Goal: Communication & Community: Answer question/provide support

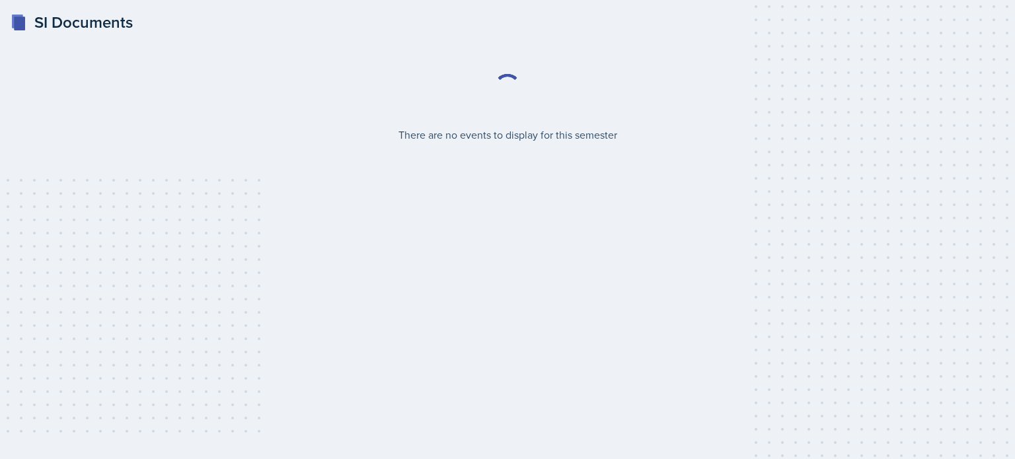
select select "2bed604d-1099-4043-b1bc-2365e8740244"
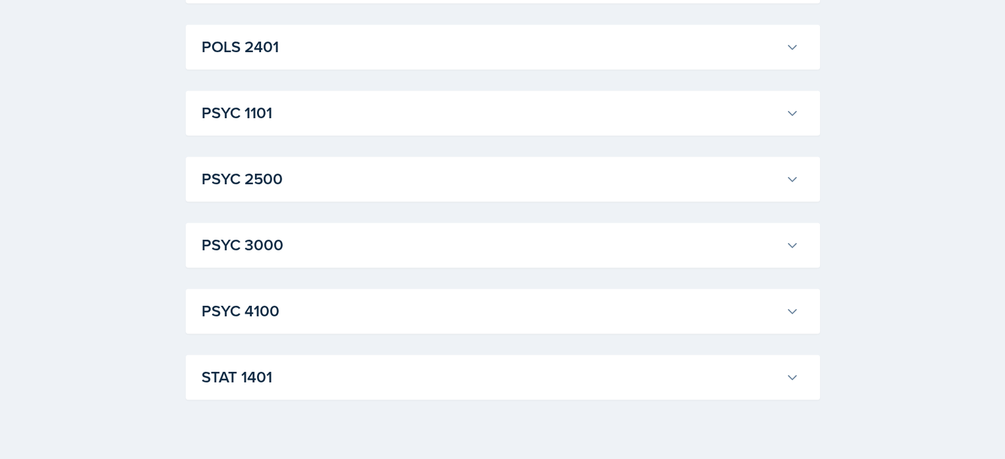
scroll to position [1904, 0]
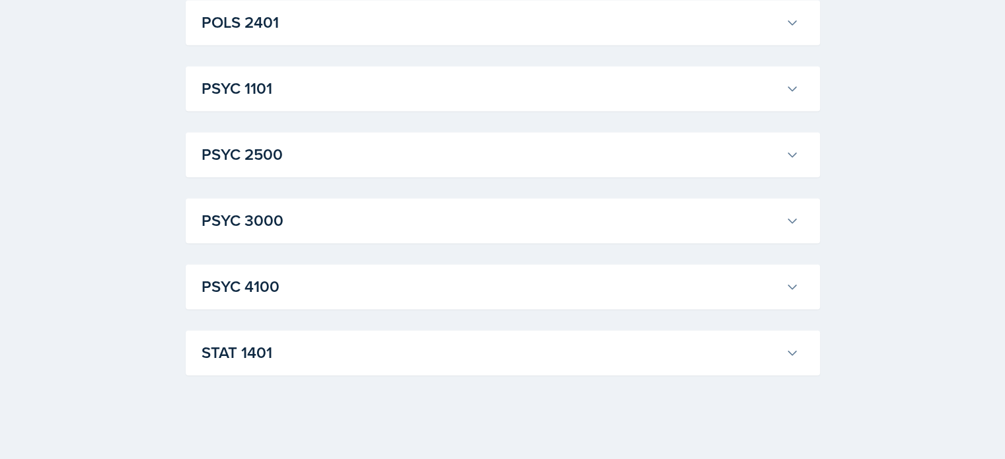
click at [468, 364] on h3 "STAT 1401" at bounding box center [491, 353] width 579 height 24
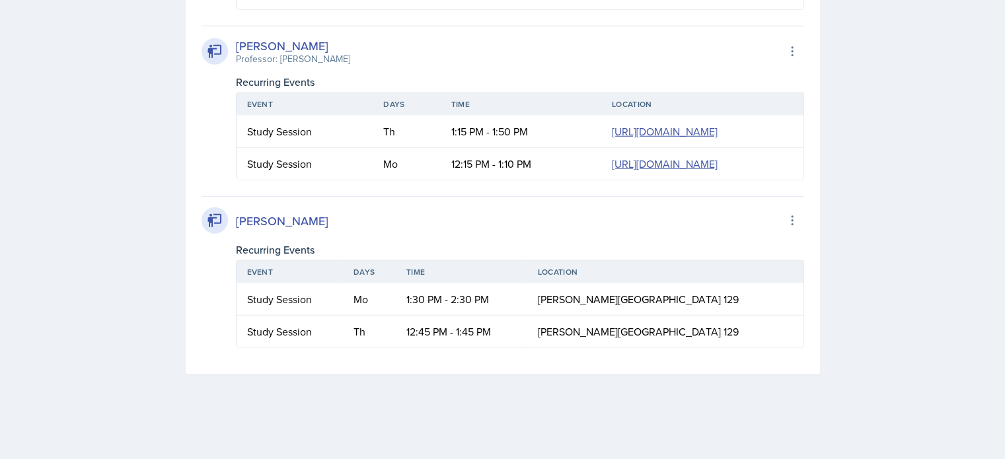
scroll to position [3806, 0]
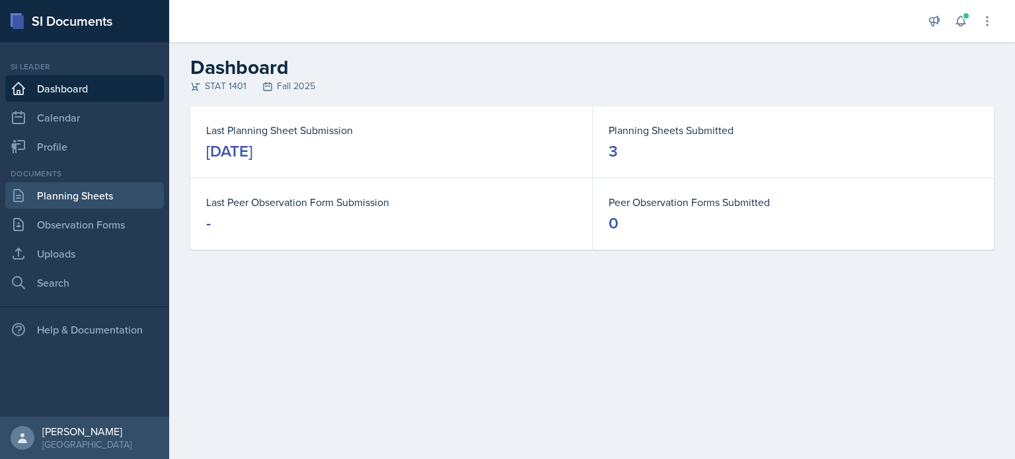
click at [83, 198] on link "Planning Sheets" at bounding box center [84, 195] width 159 height 26
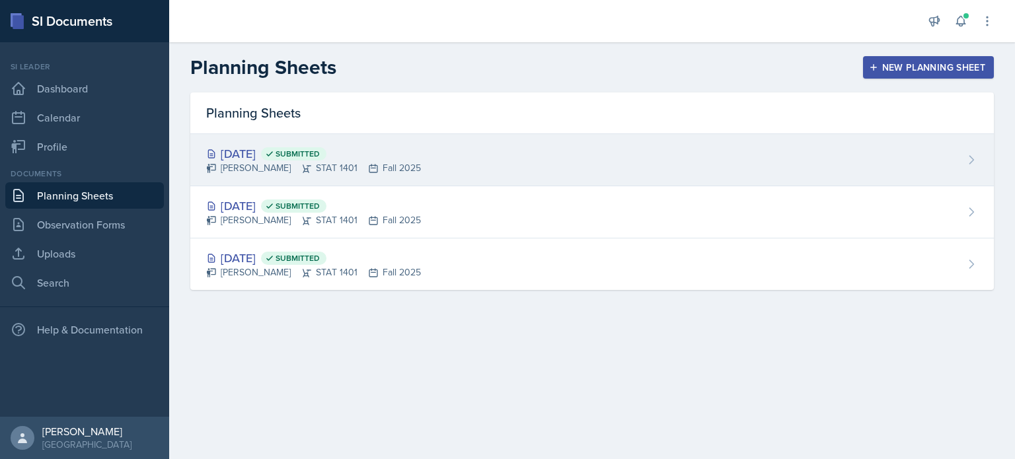
click at [265, 176] on div "[DATE] Submitted [PERSON_NAME] STAT 1401 Fall 2025" at bounding box center [592, 160] width 804 height 52
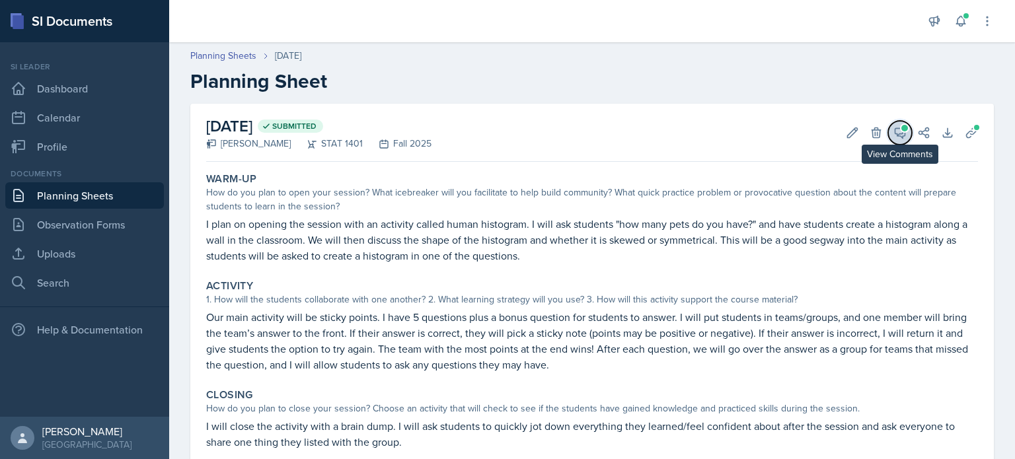
click at [896, 134] on icon at bounding box center [901, 133] width 10 height 10
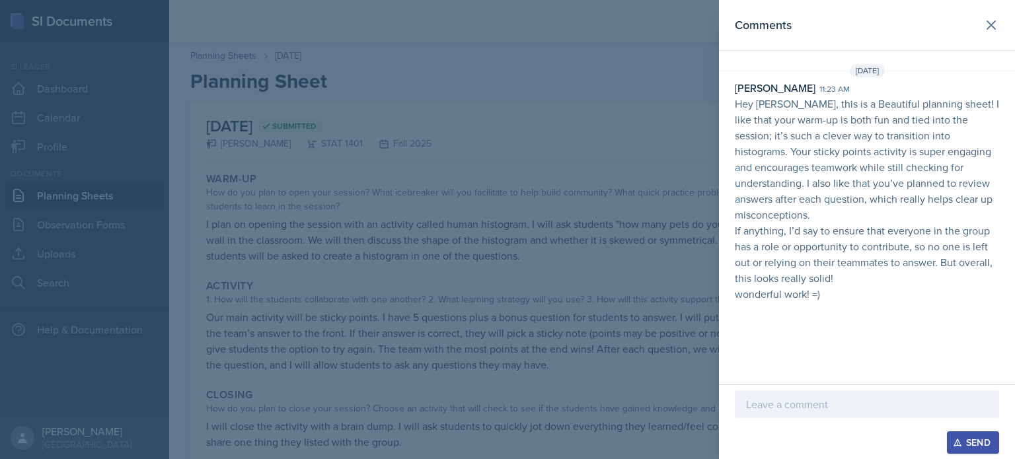
click at [829, 420] on div at bounding box center [867, 424] width 264 height 13
click at [830, 412] on p at bounding box center [867, 405] width 242 height 16
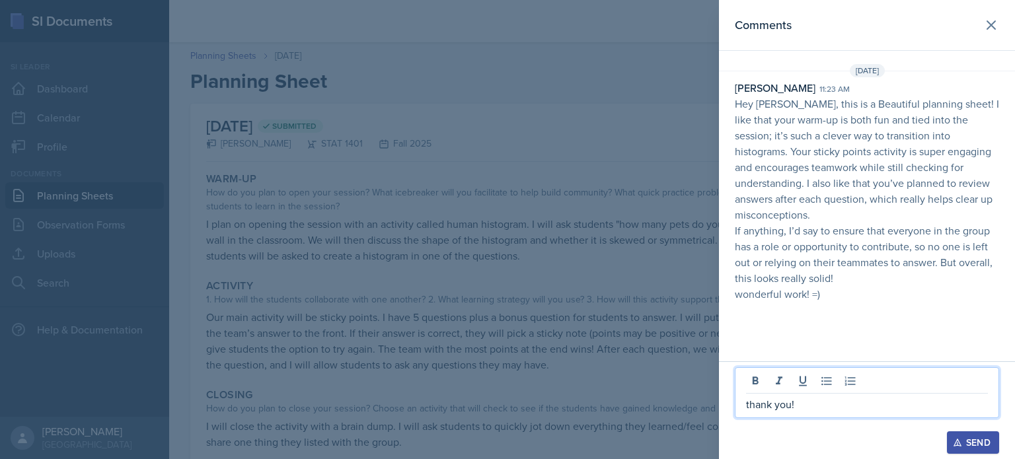
click at [965, 440] on div "Send" at bounding box center [973, 443] width 35 height 11
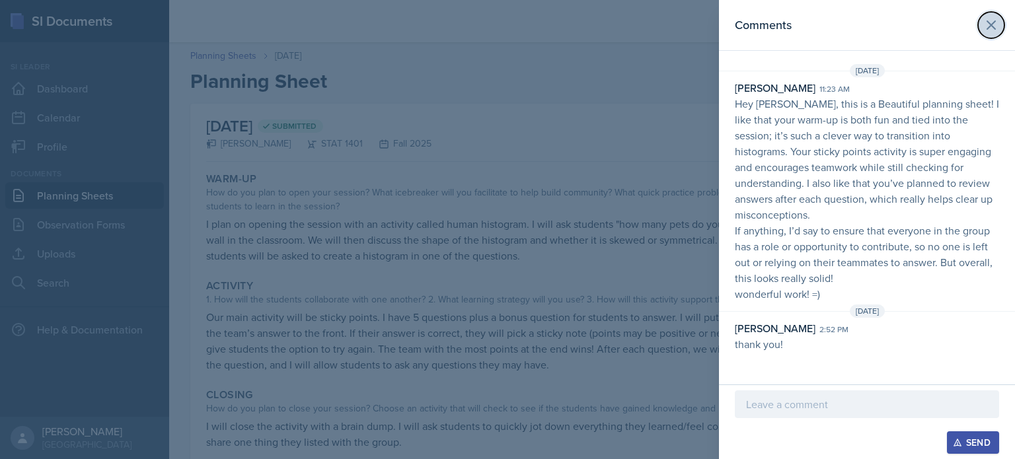
click at [991, 20] on icon at bounding box center [991, 25] width 16 height 16
